Goal: Task Accomplishment & Management: Manage account settings

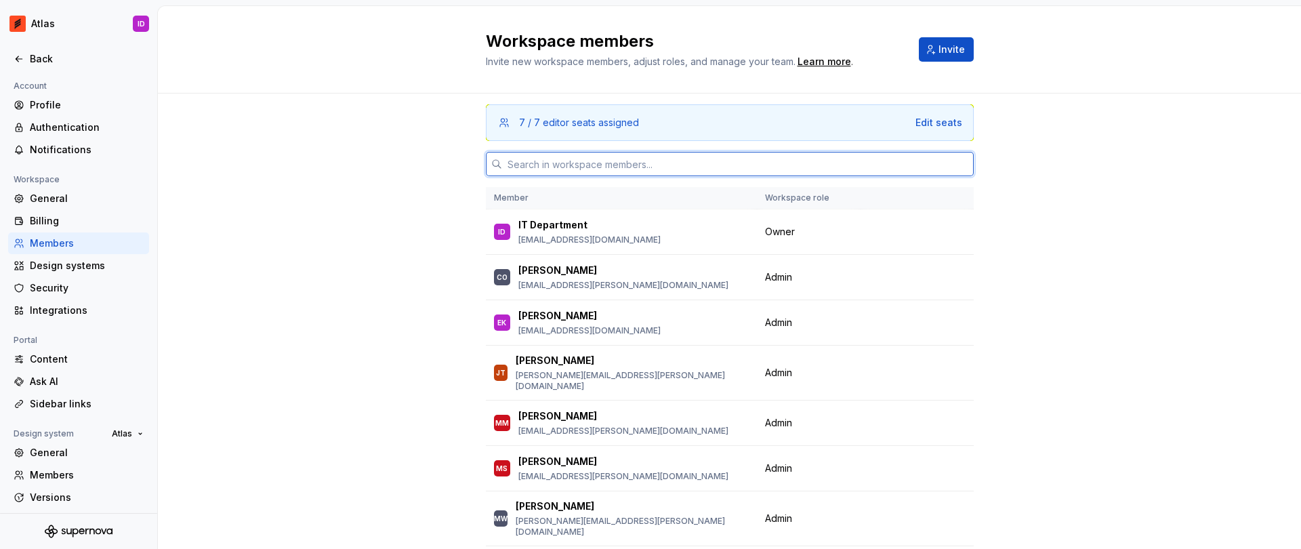
click at [603, 159] on input "text" at bounding box center [738, 164] width 472 height 24
paste input "644336"
type input "644336"
click at [547, 167] on input "text" at bounding box center [738, 164] width 472 height 24
paste input "[PERSON_NAME][EMAIL_ADDRESS][PERSON_NAME][DOMAIN_NAME]"
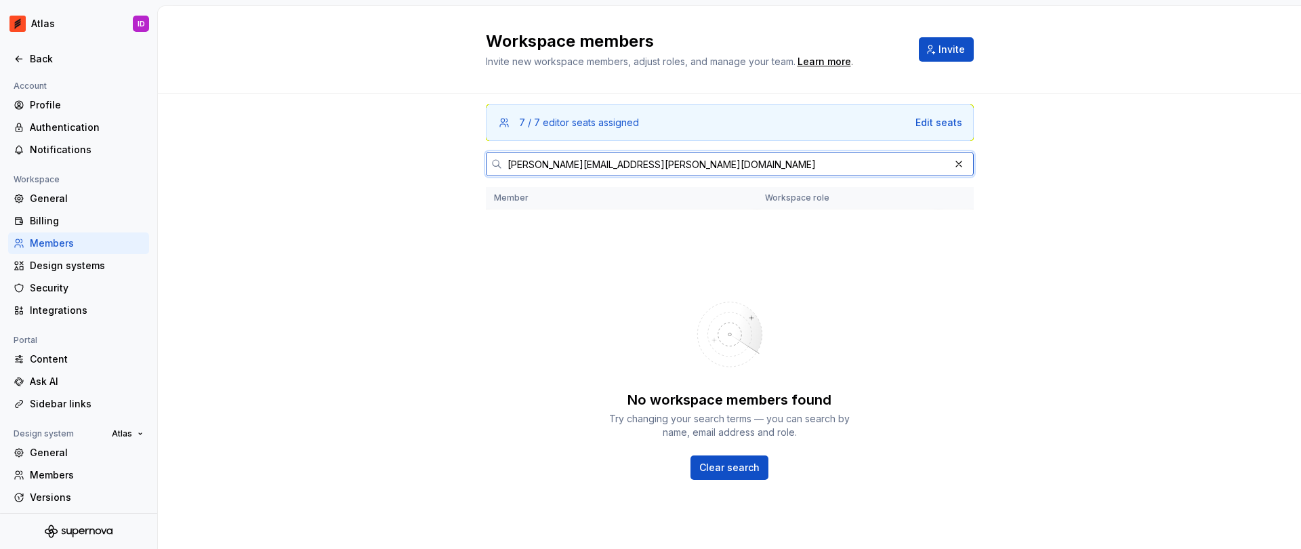
type input "[PERSON_NAME][EMAIL_ADDRESS][PERSON_NAME][DOMAIN_NAME]"
click at [952, 164] on button "button" at bounding box center [958, 164] width 19 height 19
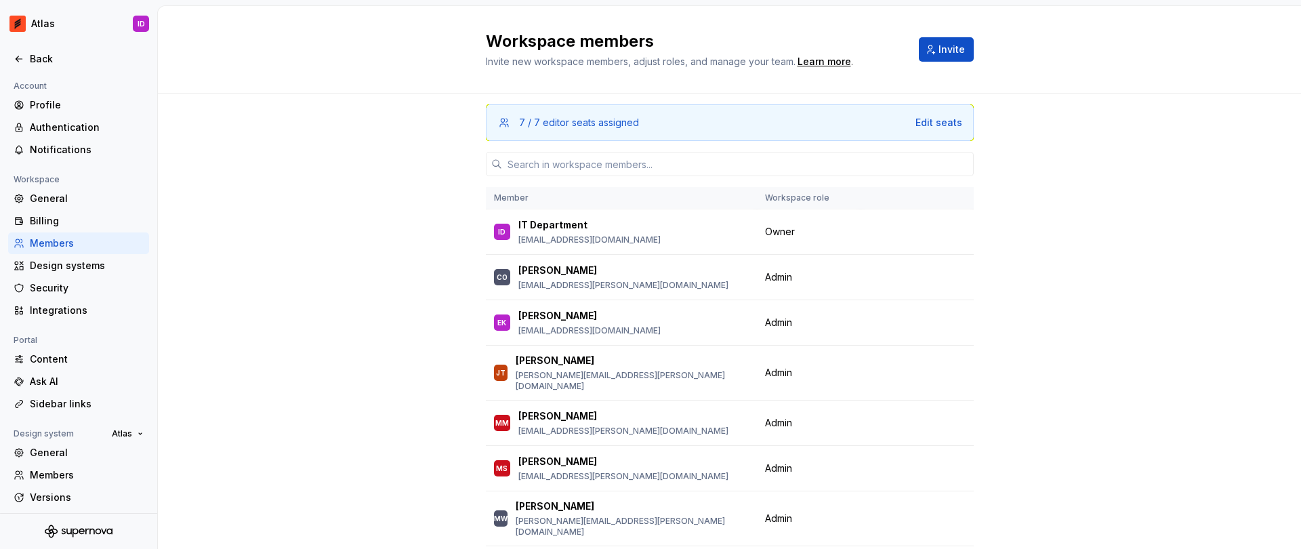
click at [419, 159] on div "7 / 7 editor seats assigned Edit seats Member Workspace role ID IT Department […" at bounding box center [729, 365] width 1143 height 543
click at [544, 163] on input "text" at bounding box center [738, 164] width 472 height 24
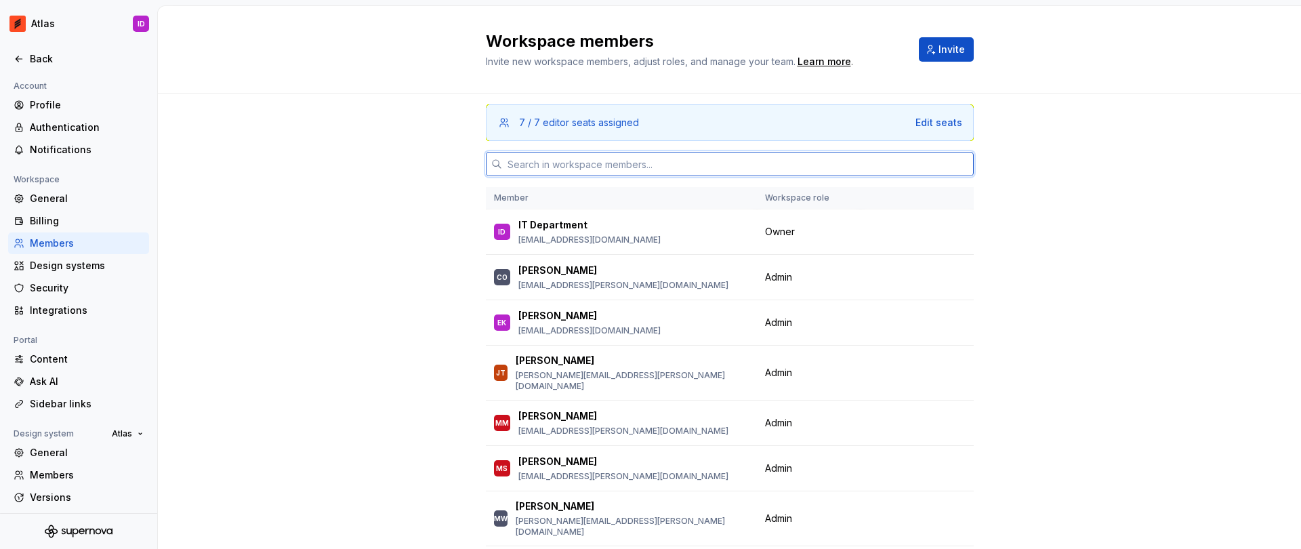
paste input "[PERSON_NAME][EMAIL_ADDRESS][PERSON_NAME][DOMAIN_NAME]"
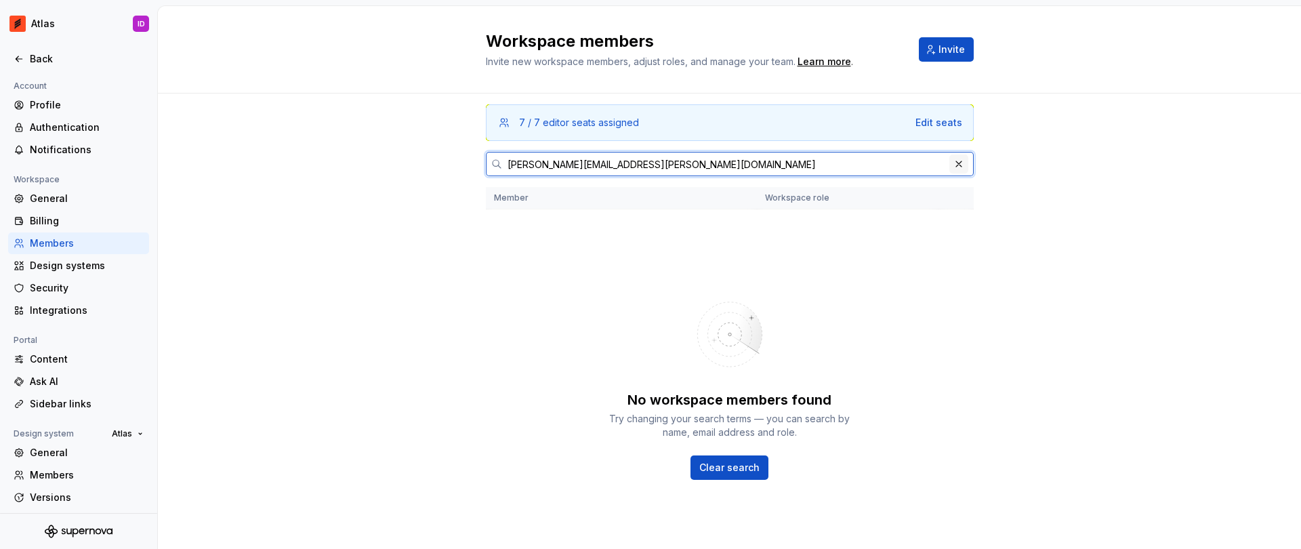
type input "[PERSON_NAME][EMAIL_ADDRESS][PERSON_NAME][DOMAIN_NAME]"
click at [958, 167] on button "button" at bounding box center [958, 164] width 19 height 19
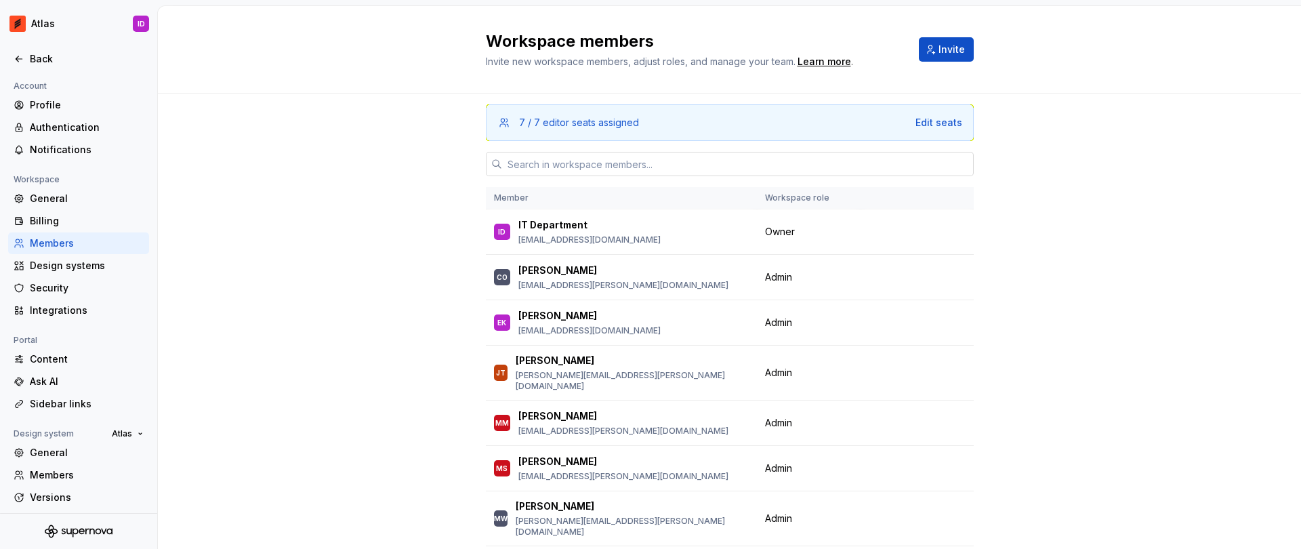
click at [636, 161] on input "text" at bounding box center [738, 164] width 472 height 24
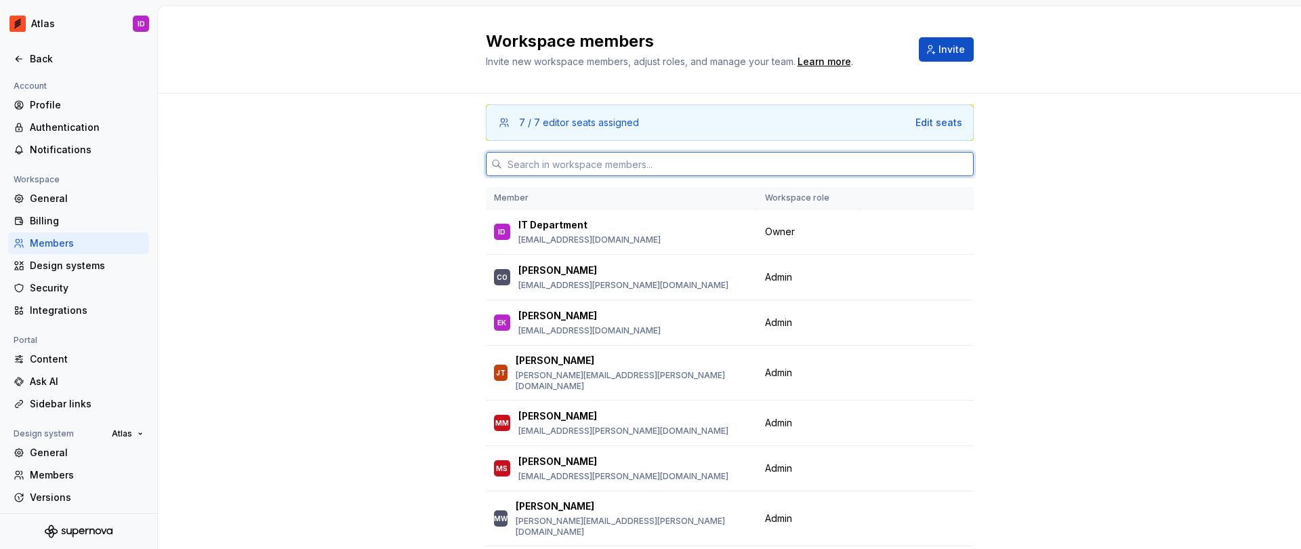
paste input "[PERSON_NAME][EMAIL_ADDRESS][PERSON_NAME][DOMAIN_NAME]"
type input "[PERSON_NAME][EMAIL_ADDRESS][PERSON_NAME][DOMAIN_NAME]"
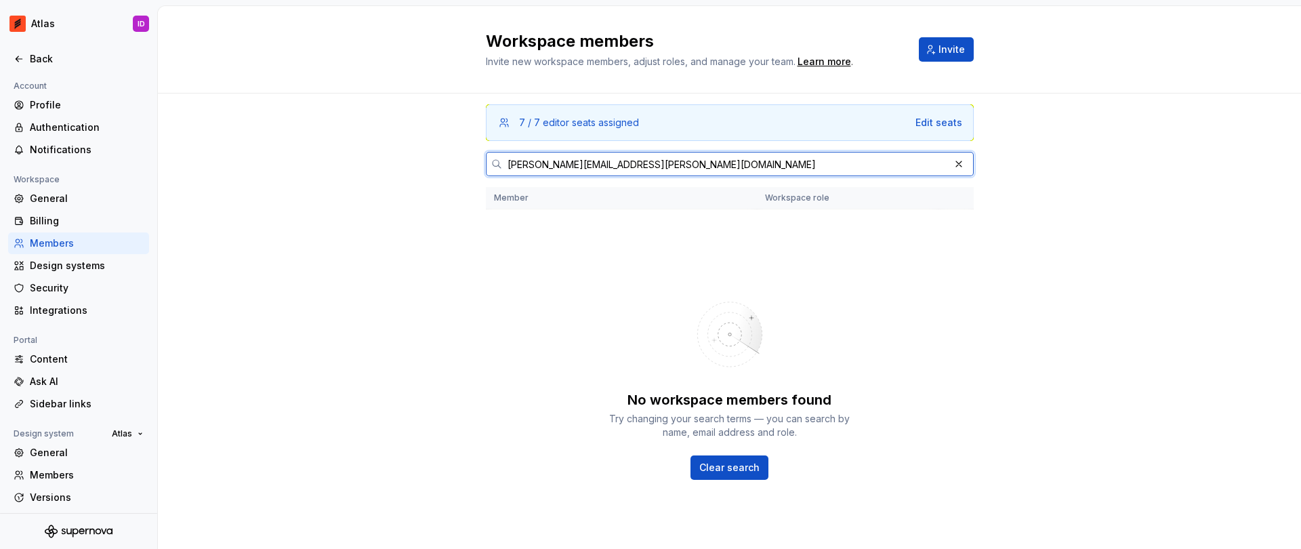
drag, startPoint x: 652, startPoint y: 163, endPoint x: 473, endPoint y: 162, distance: 178.9
click at [473, 162] on div "7 / 7 editor seats assigned Edit seats [PERSON_NAME][EMAIL_ADDRESS][PERSON_NAME…" at bounding box center [729, 346] width 1143 height 504
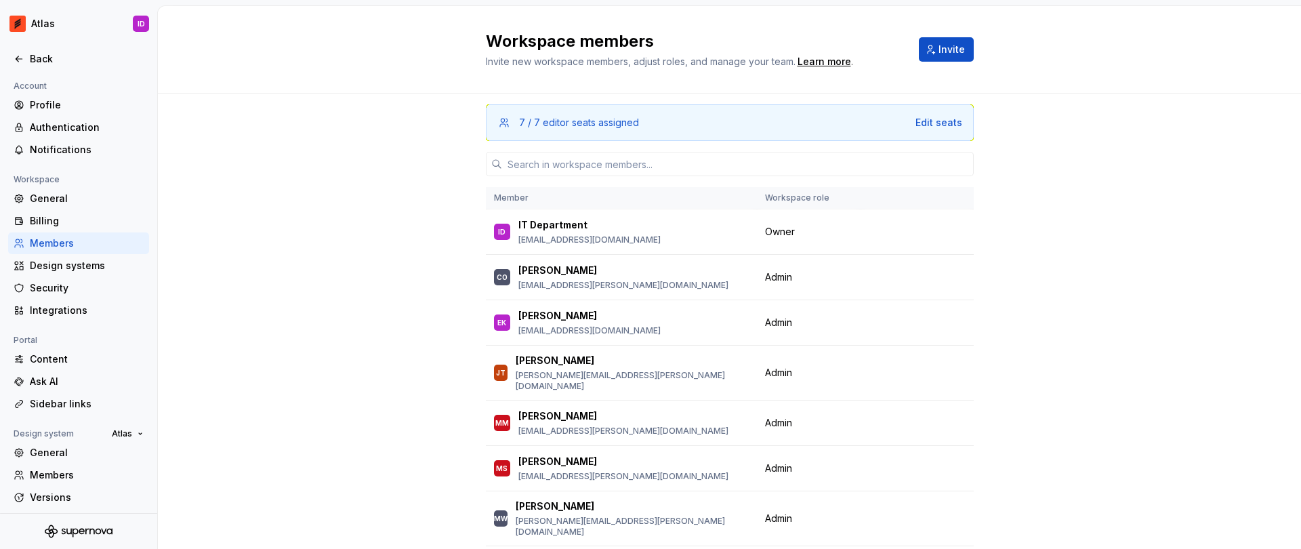
click at [371, 168] on div "7 / 7 editor seats assigned Edit seats Member Workspace role ID IT Department […" at bounding box center [729, 365] width 1143 height 543
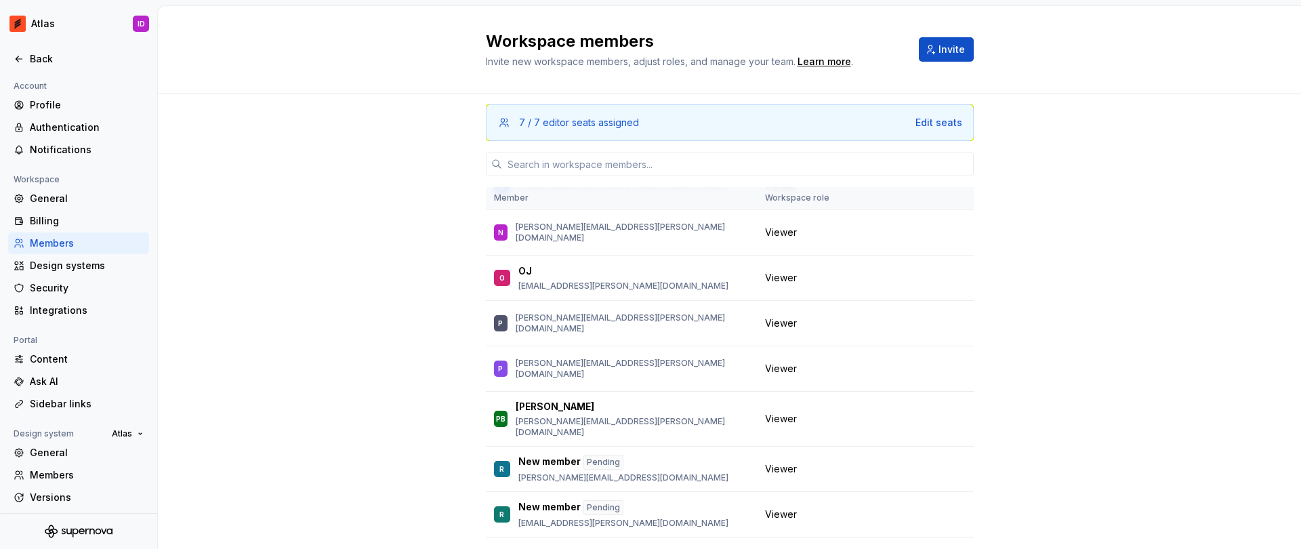
scroll to position [7412, 0]
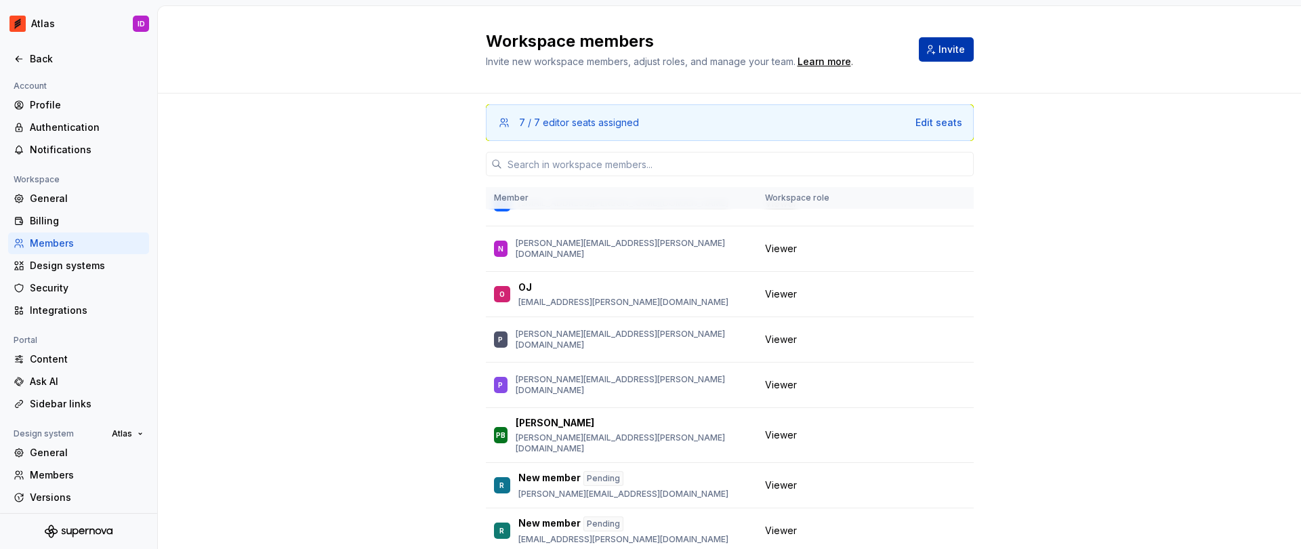
click at [939, 49] on span "Invite" at bounding box center [952, 50] width 26 height 14
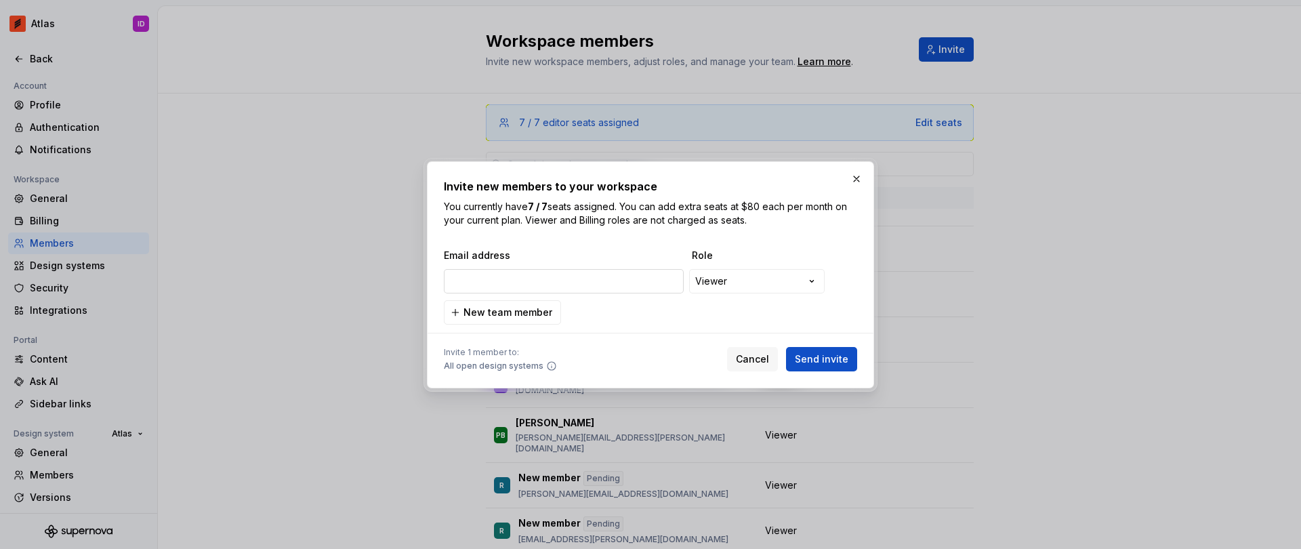
click at [650, 277] on input "email" at bounding box center [564, 281] width 240 height 24
type input "[PERSON_NAME][EMAIL_ADDRESS][PERSON_NAME][DOMAIN_NAME]"
click at [817, 358] on span "Send invite" at bounding box center [822, 359] width 54 height 14
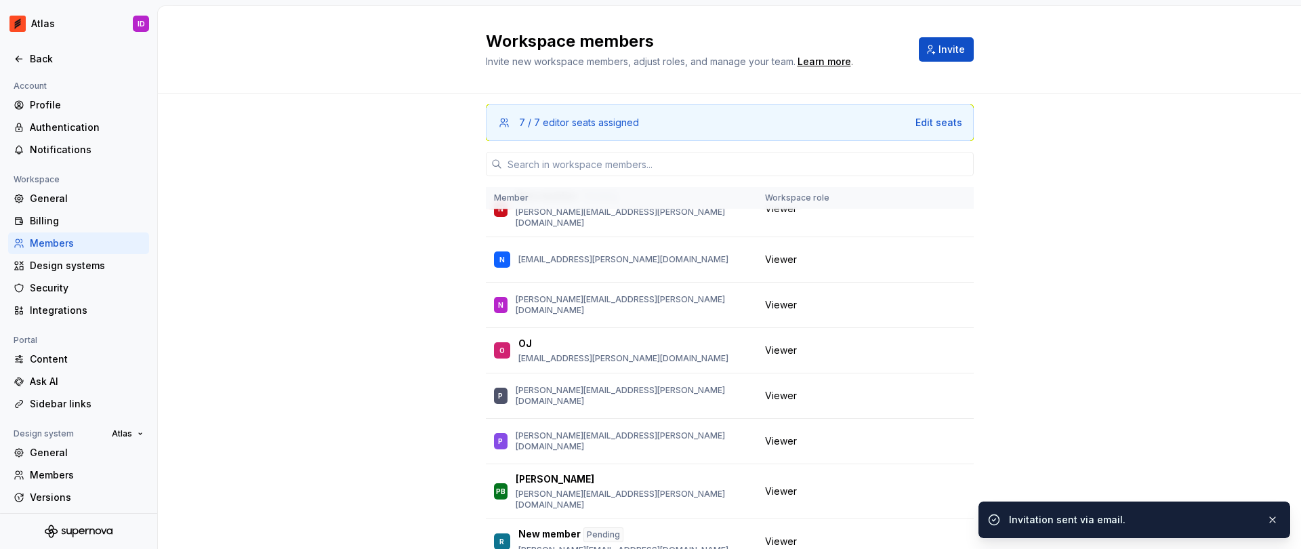
scroll to position [7458, 0]
